Goal: Check status: Check status

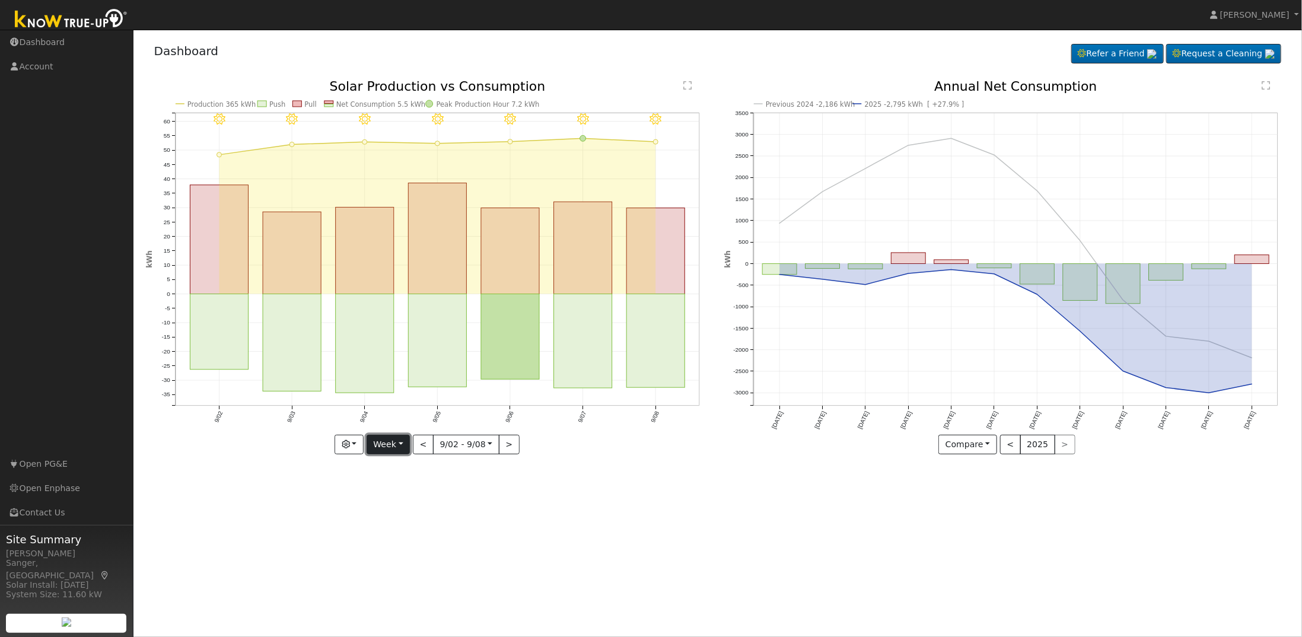
click at [402, 443] on button "Week" at bounding box center [388, 445] width 43 height 20
click at [394, 521] on link "Year" at bounding box center [408, 518] width 82 height 17
type input "2024-09-01"
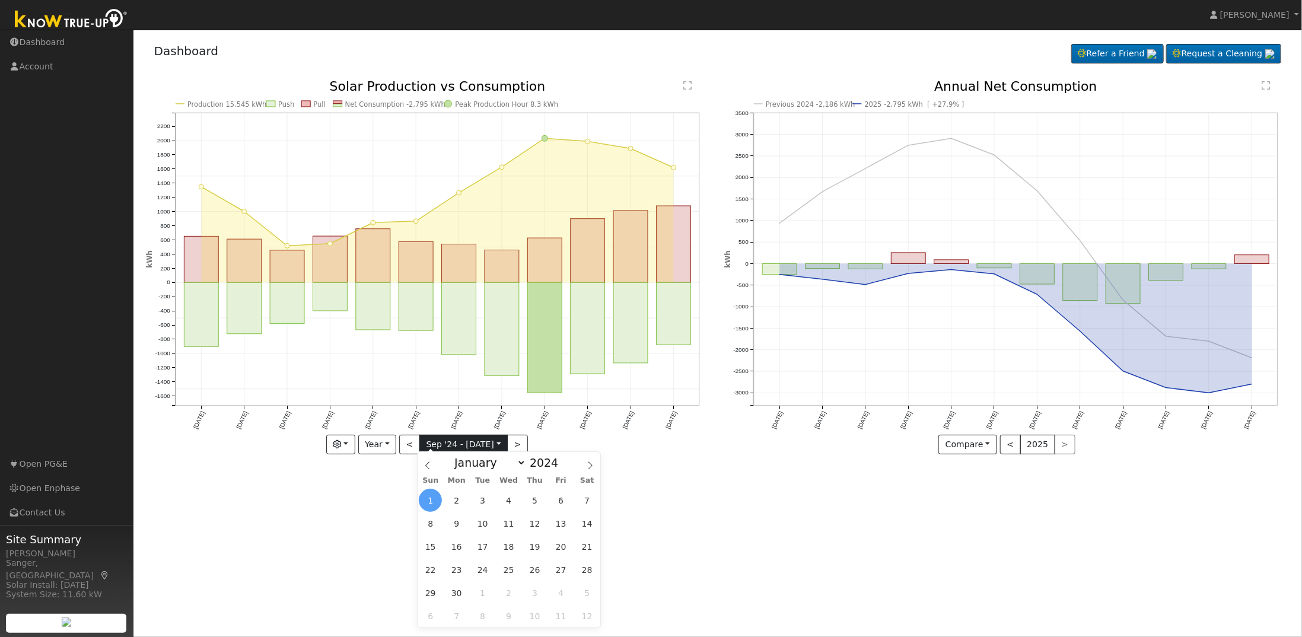
click at [488, 445] on input "2024-09-01" at bounding box center [463, 444] width 87 height 19
click at [586, 467] on icon at bounding box center [590, 466] width 8 height 8
select select "11"
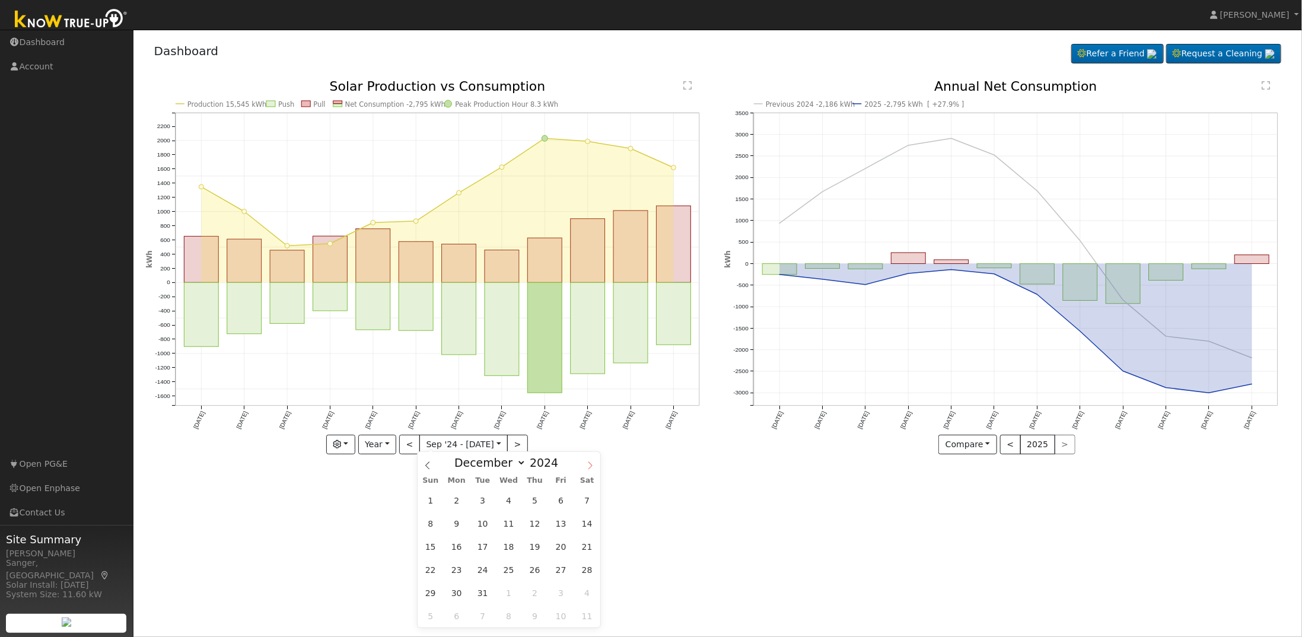
click at [584, 465] on span at bounding box center [590, 462] width 20 height 20
type input "2025"
select select "0"
click at [508, 500] on span "1" at bounding box center [508, 500] width 23 height 23
type input "2025-01-01"
